Goal: Transaction & Acquisition: Purchase product/service

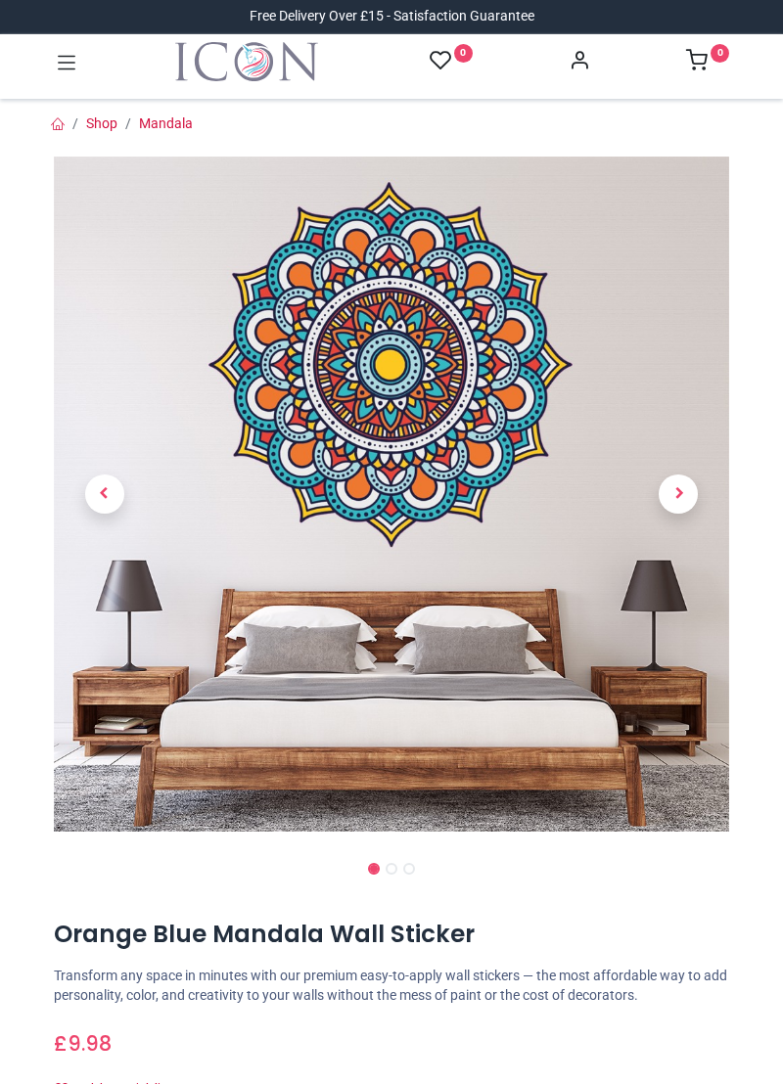
click at [675, 508] on span "Next" at bounding box center [678, 494] width 39 height 39
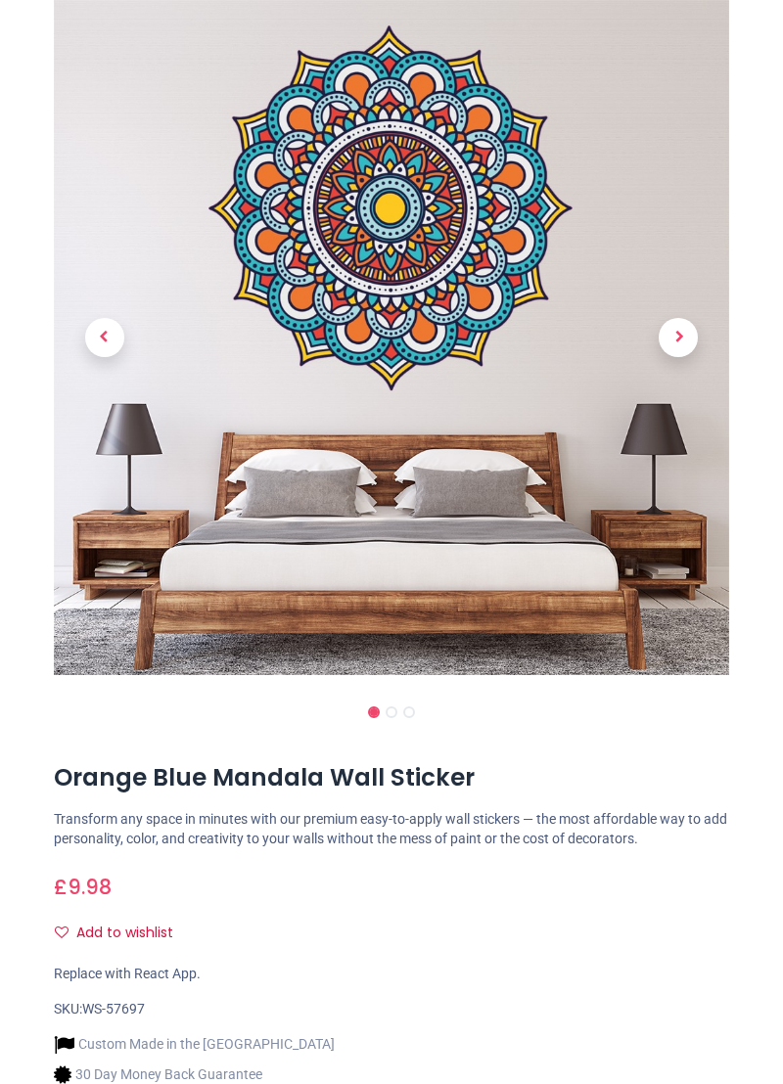
click at [681, 337] on span "Next" at bounding box center [678, 337] width 39 height 39
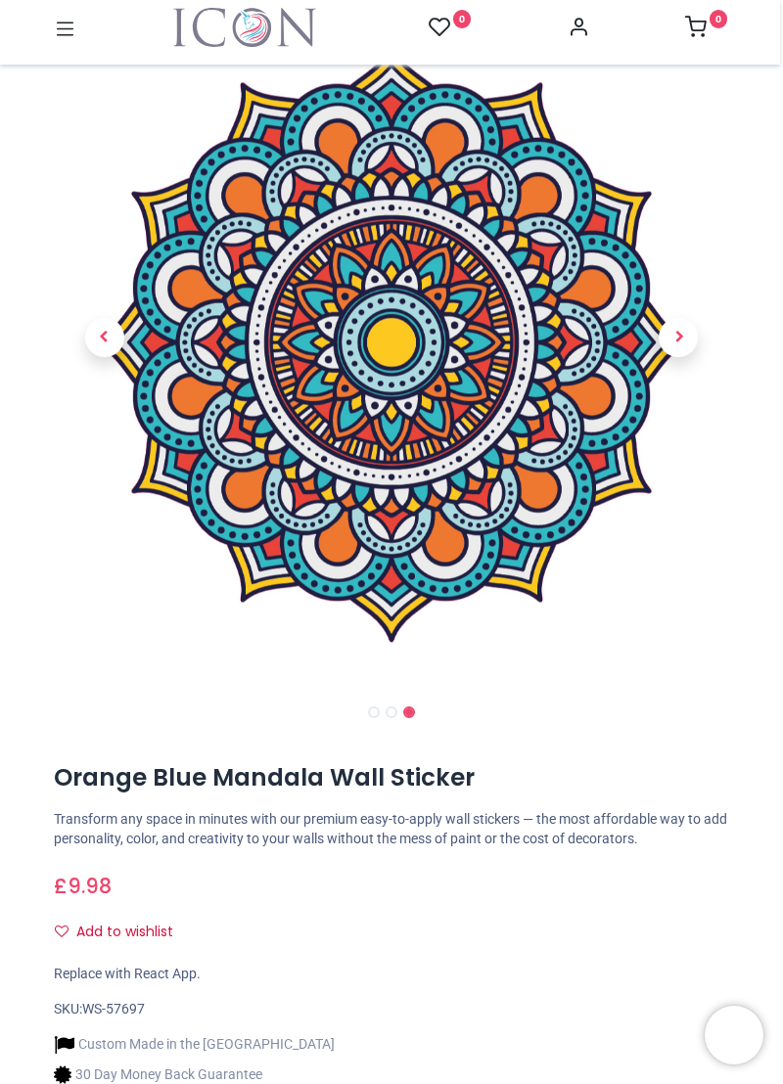
click at [671, 344] on span "Next" at bounding box center [678, 337] width 39 height 39
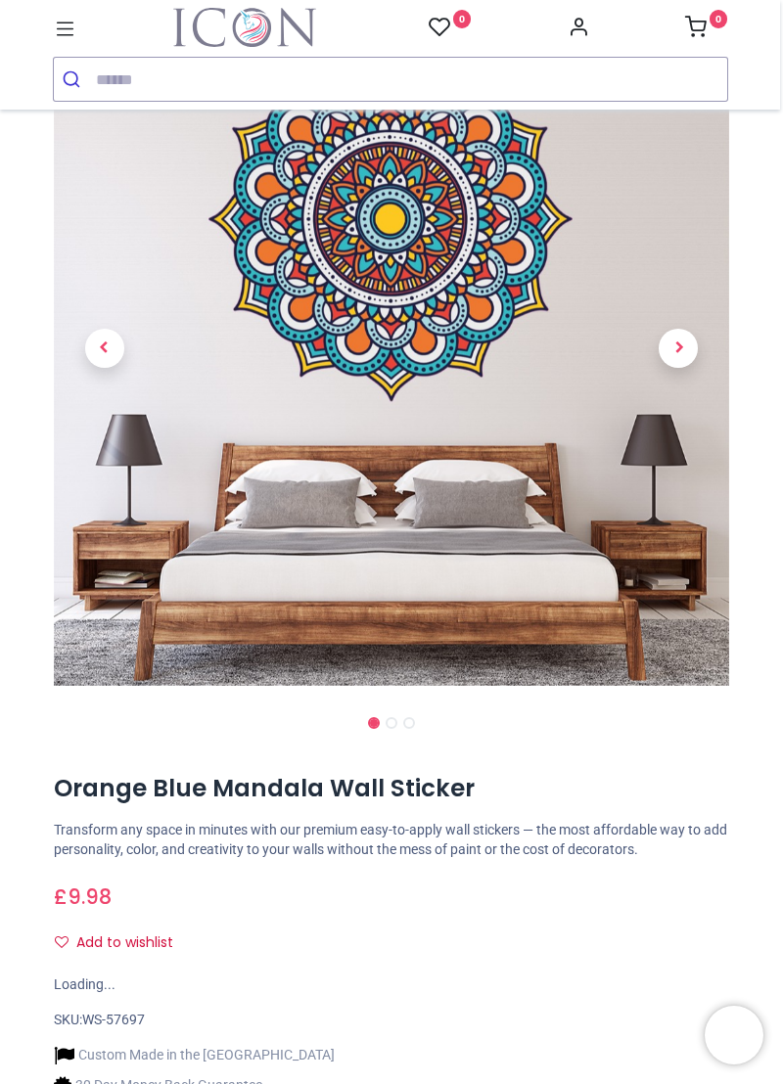
click at [674, 363] on span "Next" at bounding box center [678, 348] width 39 height 39
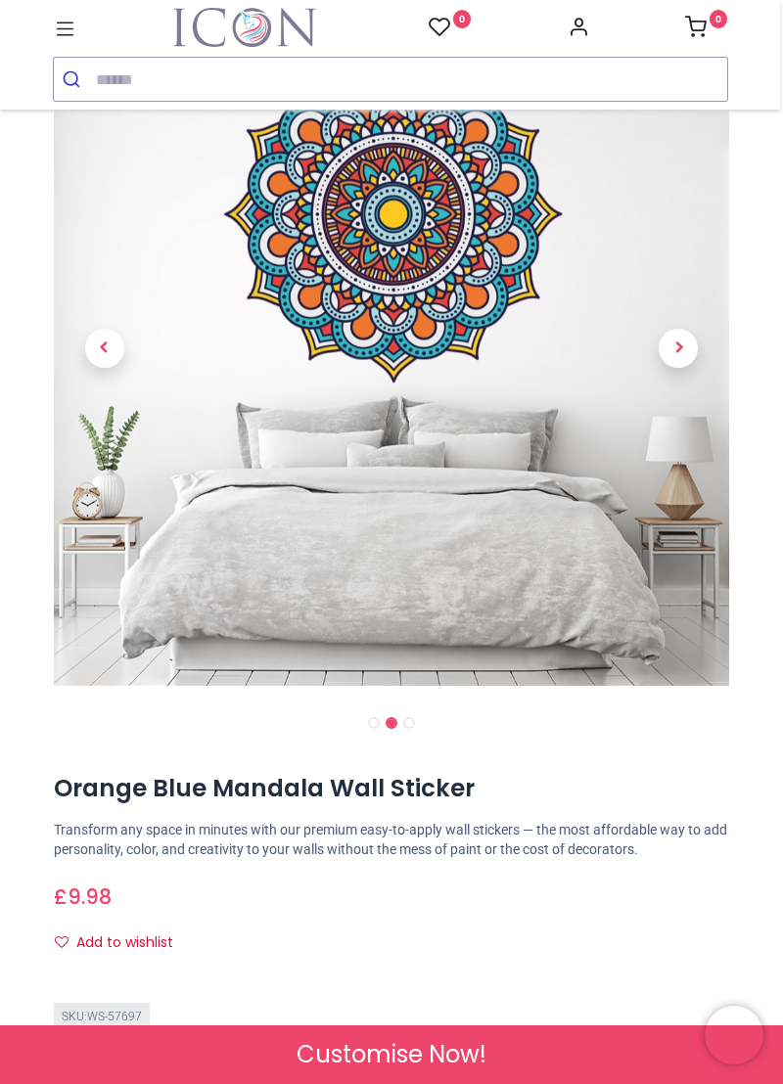
click at [680, 349] on span "Next" at bounding box center [678, 348] width 39 height 39
